Goal: Information Seeking & Learning: Learn about a topic

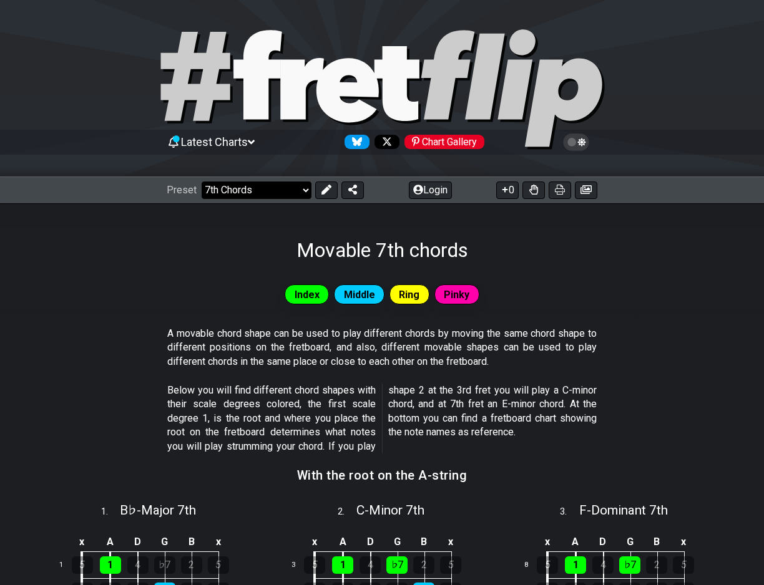
scroll to position [336, 0]
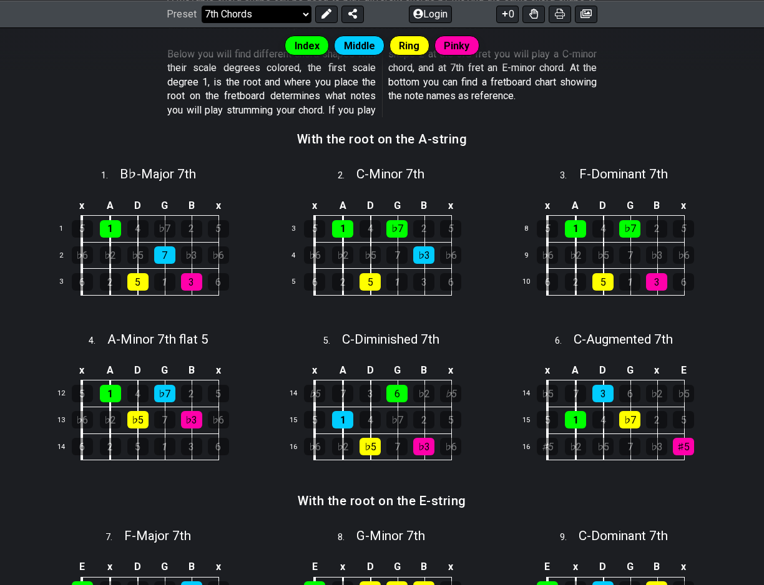
click at [305, 13] on select "Welcome to #fretflip! The G Major Triad over the Fretboard Custom Preset Minor …" at bounding box center [257, 13] width 110 height 17
click at [202, 5] on select "Welcome to #fretflip! The G Major Triad over the Fretboard Custom Preset Minor …" at bounding box center [257, 13] width 110 height 17
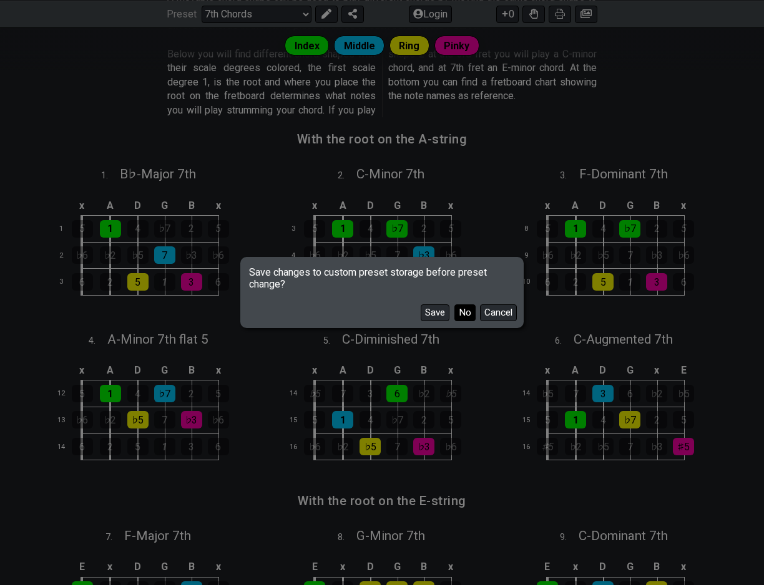
click at [462, 314] on button "No" at bounding box center [464, 313] width 21 height 17
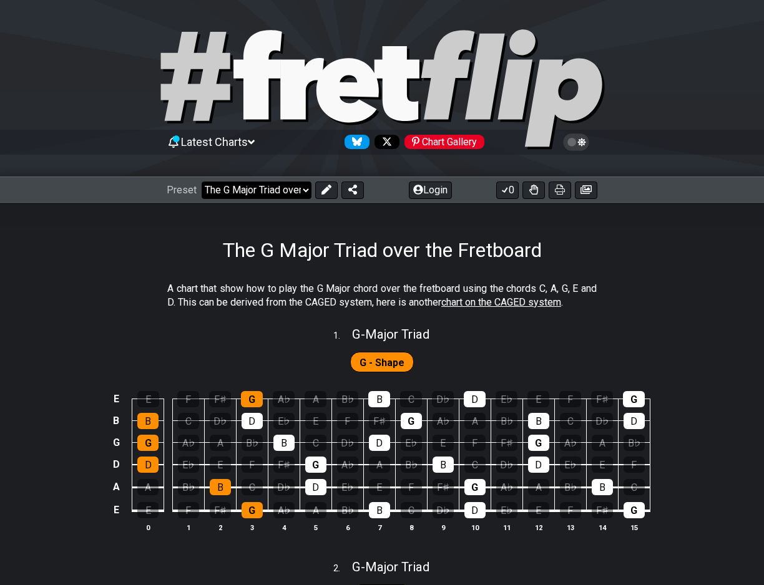
click at [258, 187] on select "Welcome to #fretflip! The G Major Triad over the Fretboard Custom Preset Minor …" at bounding box center [257, 190] width 110 height 17
click at [202, 182] on select "Welcome to #fretflip! The G Major Triad over the Fretboard Custom Preset Minor …" at bounding box center [257, 190] width 110 height 17
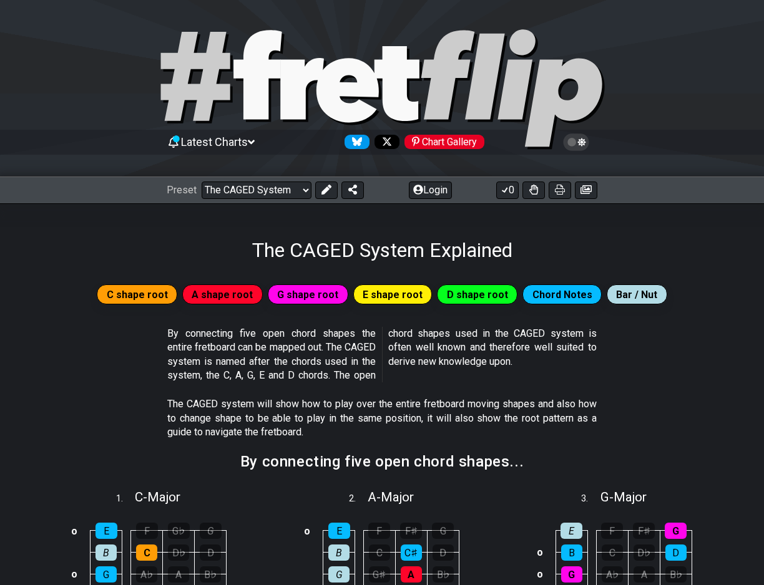
click at [272, 180] on div "Preset Welcome to #fretflip! The G Major Triad over the Fretboard Custom Preset…" at bounding box center [382, 190] width 764 height 27
click at [268, 182] on select "Welcome to #fretflip! The G Major Triad over the Fretboard Custom Preset Minor …" at bounding box center [257, 190] width 110 height 17
click at [202, 182] on select "Welcome to #fretflip! The G Major Triad over the Fretboard Custom Preset Minor …" at bounding box center [257, 190] width 110 height 17
select select "/how-to-solo"
select select "C"
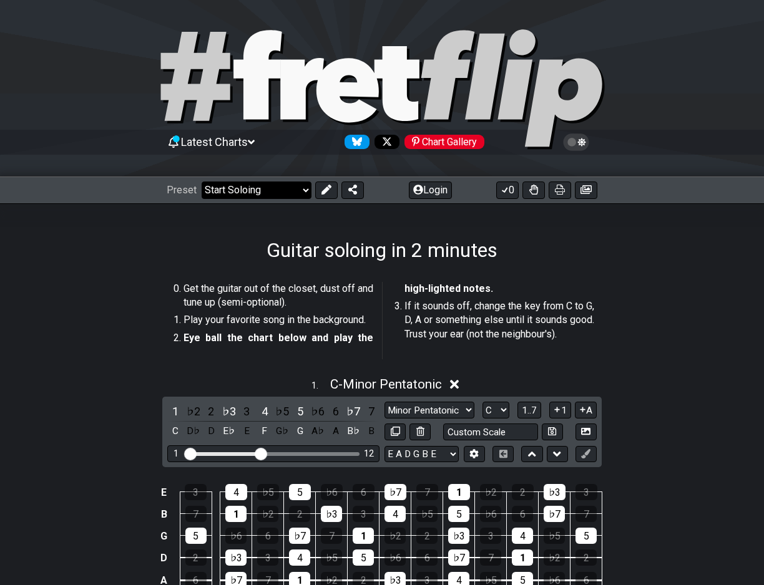
click at [285, 190] on select "Welcome to #fretflip! The G Major Triad over the Fretboard Custom Preset Minor …" at bounding box center [257, 190] width 110 height 17
click at [202, 182] on select "Welcome to #fretflip! The G Major Triad over the Fretboard Custom Preset Minor …" at bounding box center [257, 190] width 110 height 17
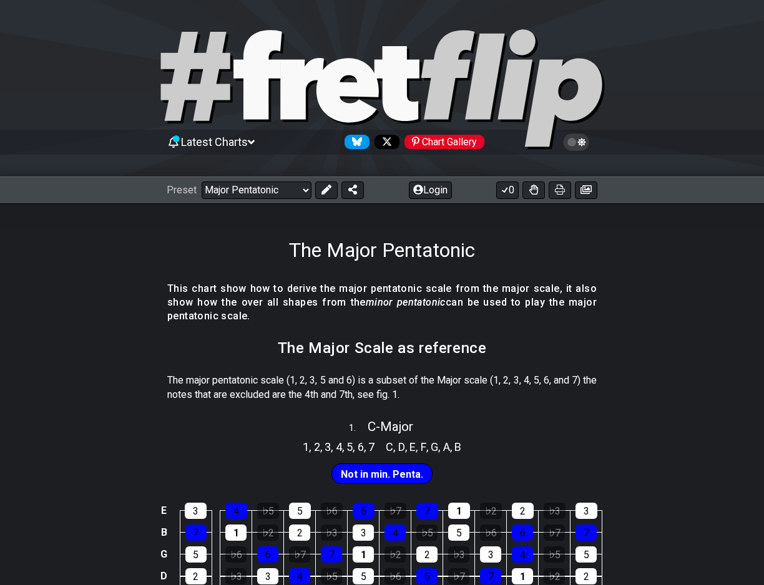
click at [271, 206] on div "The Major Pentatonic" at bounding box center [382, 232] width 764 height 59
click at [268, 182] on select "Welcome to #fretflip! The G Major Triad over the Fretboard Custom Preset Minor …" at bounding box center [257, 190] width 110 height 17
click at [202, 182] on select "Welcome to #fretflip! The G Major Triad over the Fretboard Custom Preset Minor …" at bounding box center [257, 190] width 110 height 17
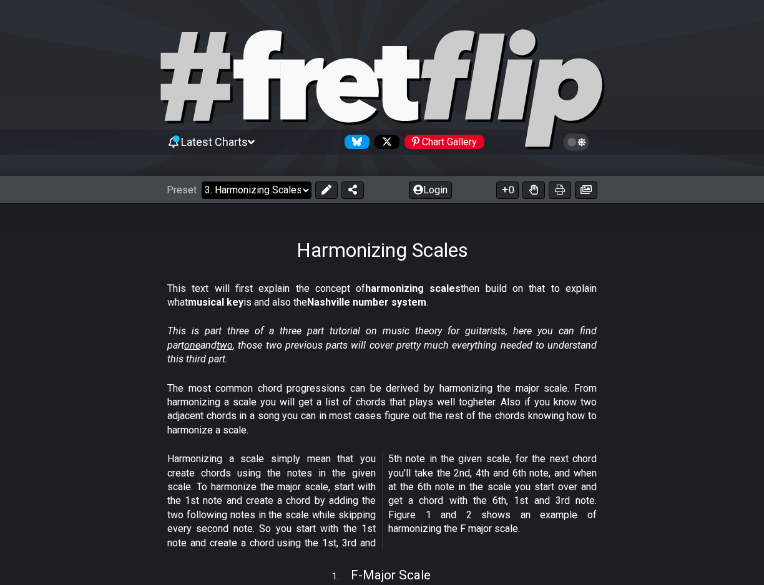
click at [293, 185] on select "Welcome to #fretflip! The G Major Triad over the Fretboard Custom Preset Minor …" at bounding box center [257, 190] width 110 height 17
click at [202, 182] on select "Welcome to #fretflip! The G Major Triad over the Fretboard Custom Preset Minor …" at bounding box center [257, 190] width 110 height 17
select select "/connect-pentatonic-boxes"
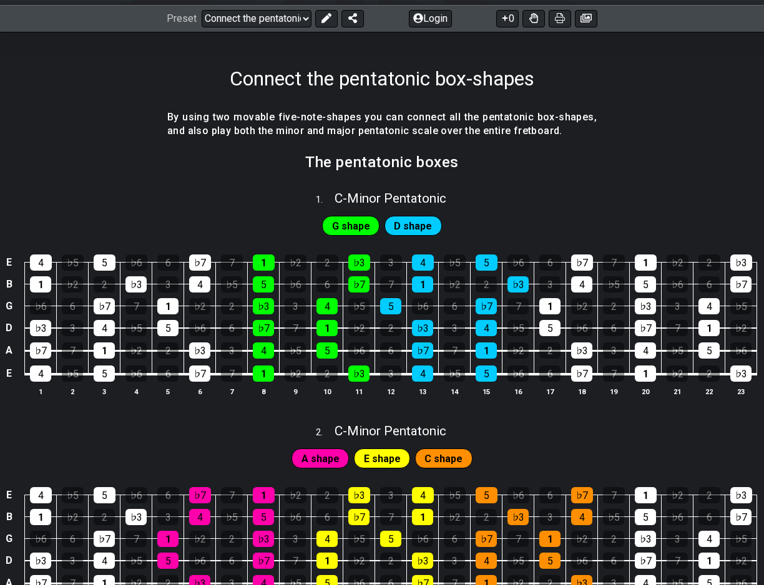
scroll to position [173, 0]
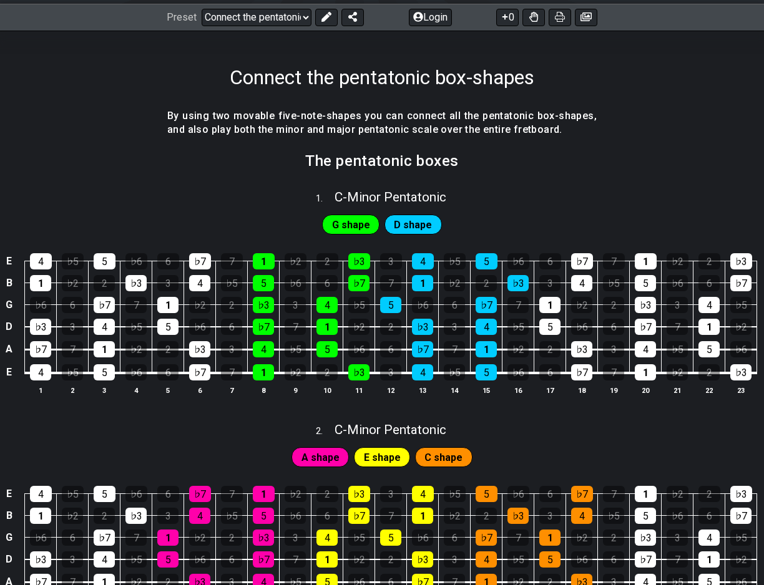
click at [282, 368] on td "♭2" at bounding box center [296, 361] width 32 height 24
click at [296, 117] on h4 "By using two movable five-note-shapes you can connect all the pentatonic box-sh…" at bounding box center [381, 123] width 429 height 28
click at [293, 134] on h4 "By using two movable five-note-shapes you can connect all the pentatonic box-sh…" at bounding box center [381, 123] width 429 height 28
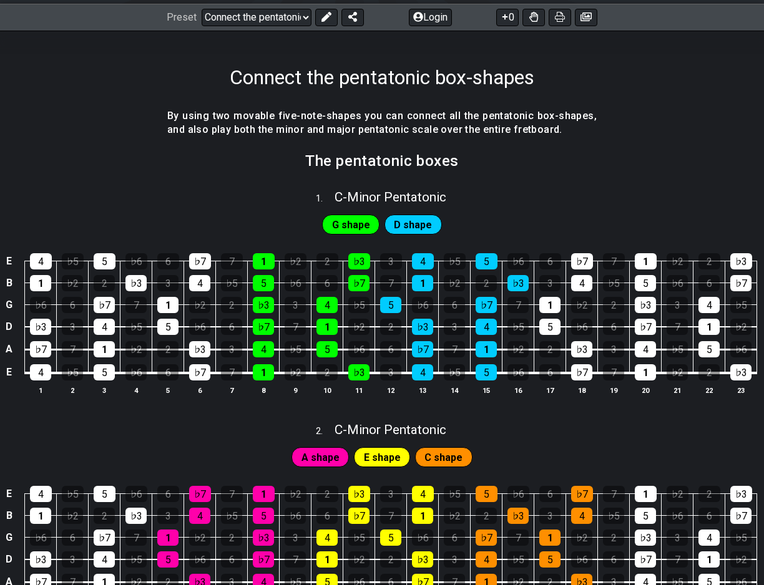
click at [293, 134] on h4 "By using two movable five-note-shapes you can connect all the pentatonic box-sh…" at bounding box center [381, 123] width 429 height 28
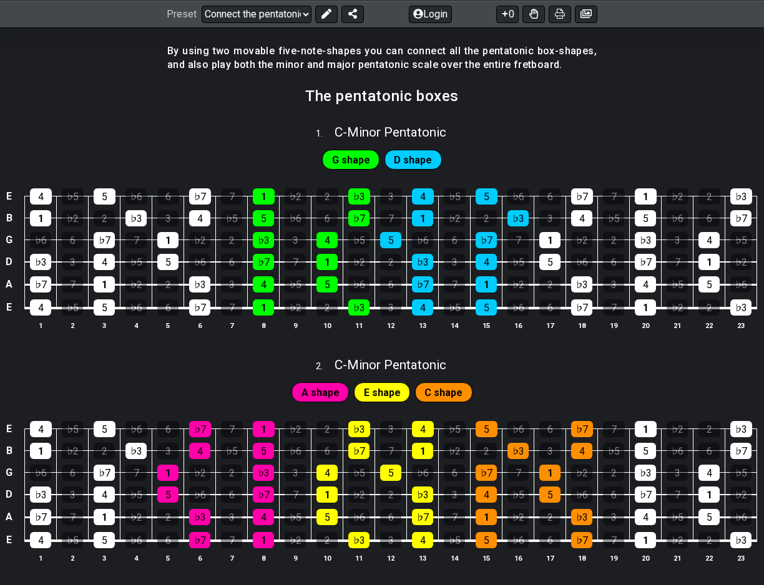
scroll to position [237, 0]
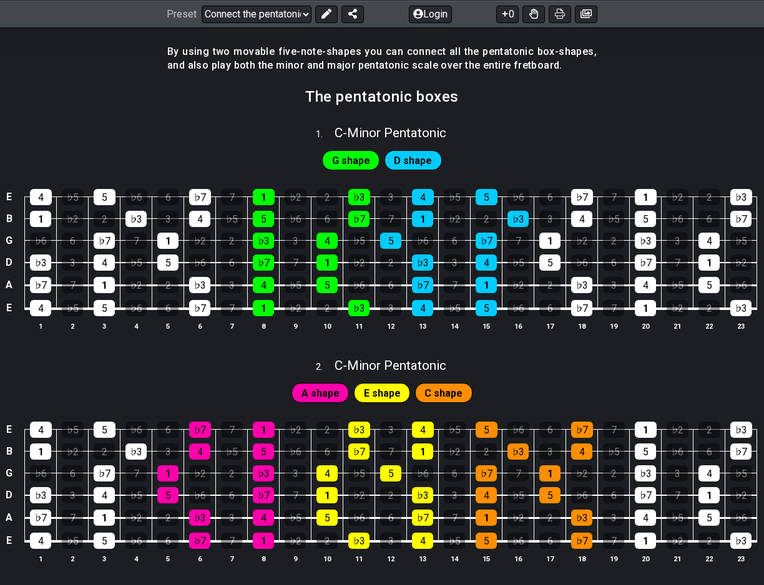
click at [310, 396] on span "A shape" at bounding box center [320, 393] width 38 height 18
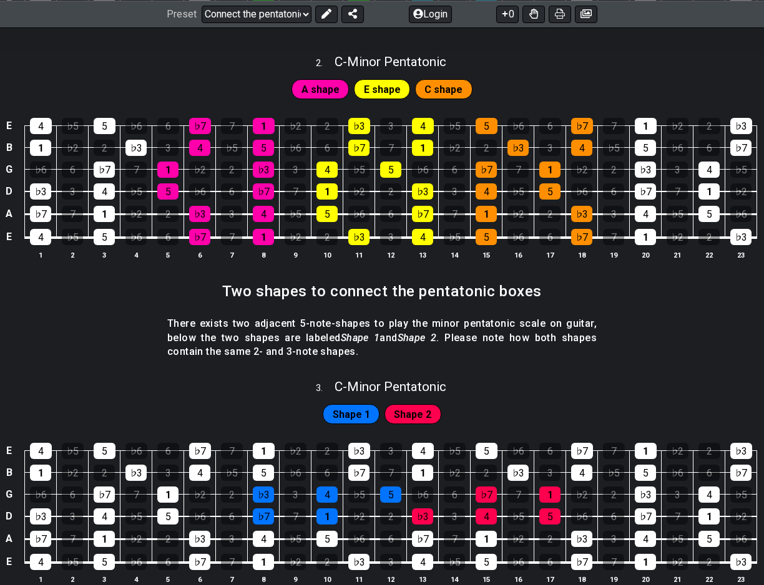
scroll to position [543, 0]
